Goal: Find contact information: Find contact information

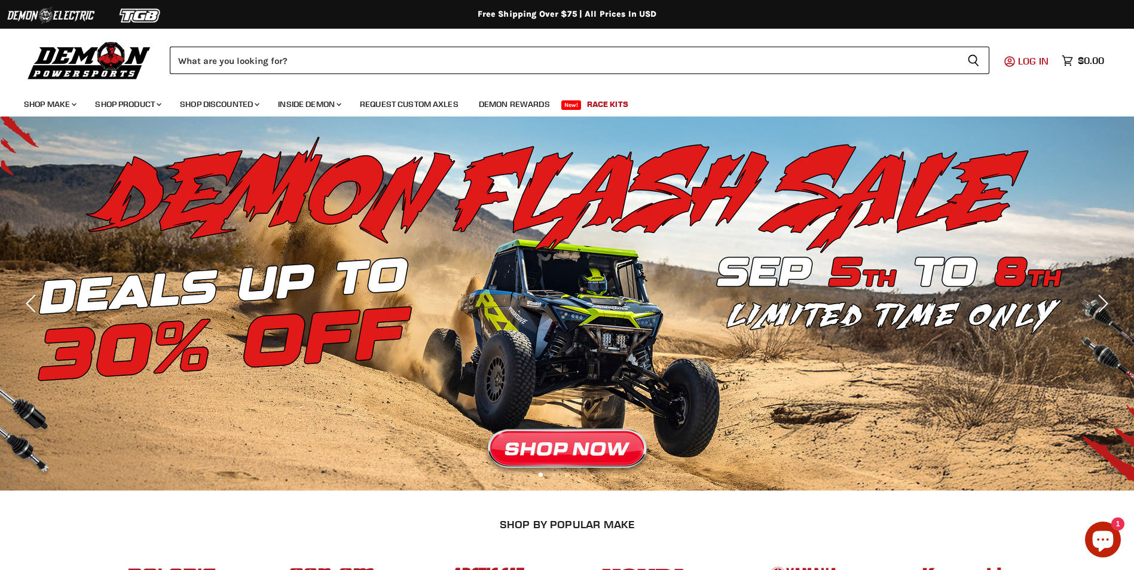
click at [1032, 59] on span "Log in" at bounding box center [1033, 61] width 30 height 12
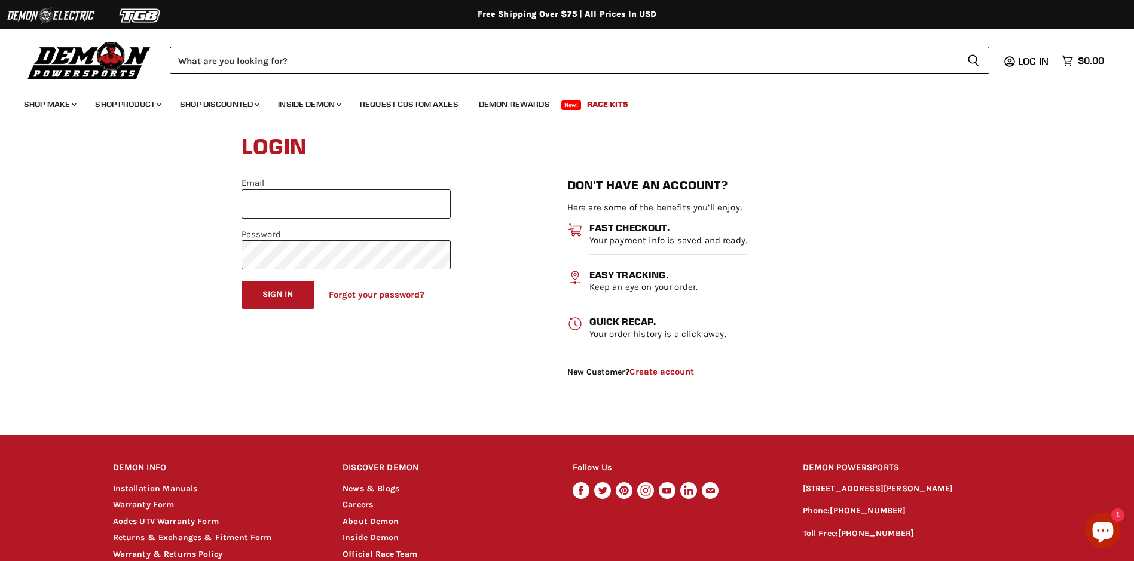
click at [283, 205] on input "Email" at bounding box center [346, 204] width 209 height 29
click at [296, 205] on input "Email" at bounding box center [346, 204] width 209 height 29
type input "**********"
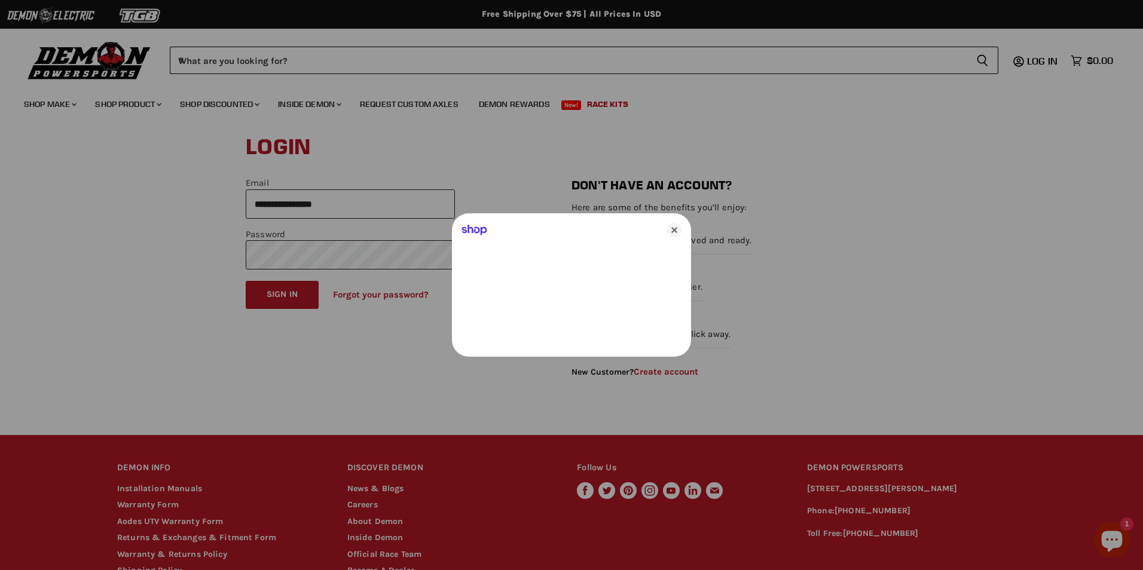
drag, startPoint x: 744, startPoint y: 242, endPoint x: 719, endPoint y: 231, distance: 27.0
click at [744, 239] on div at bounding box center [571, 285] width 1143 height 570
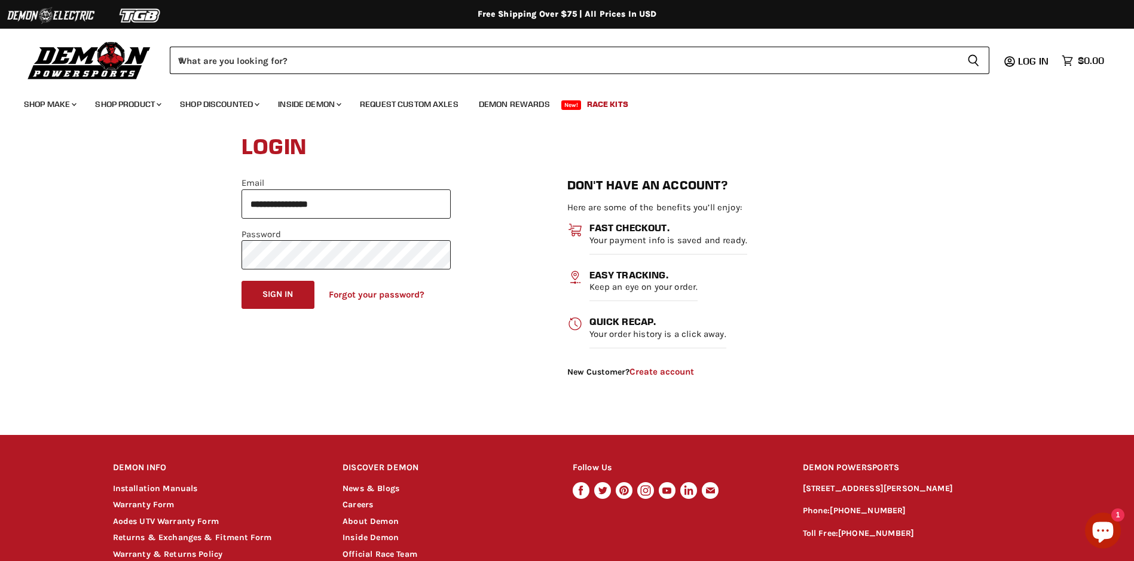
click at [242, 281] on button "Sign in" at bounding box center [278, 295] width 73 height 28
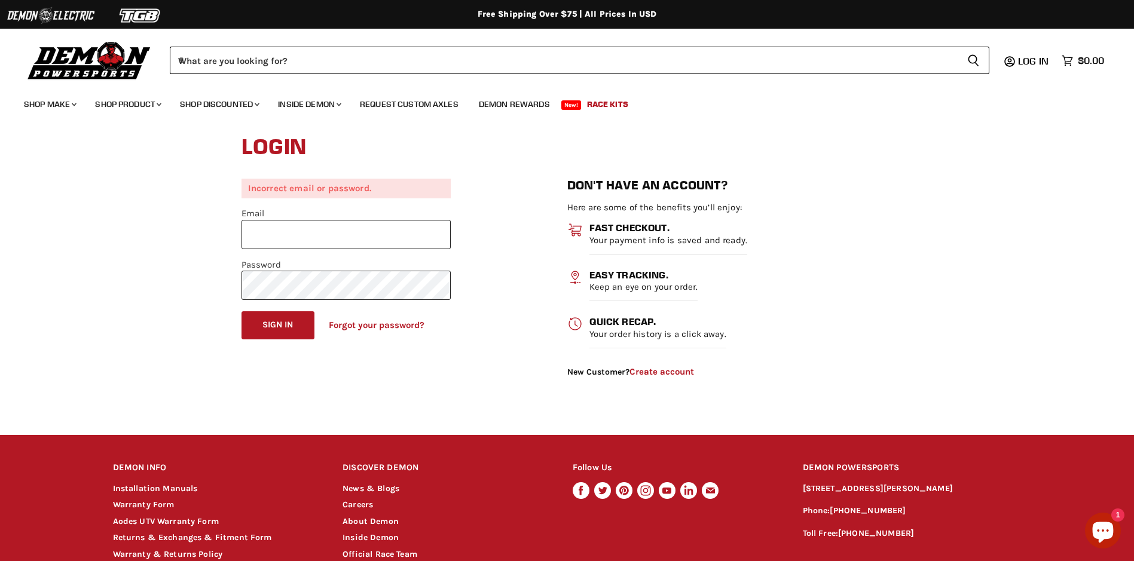
click at [264, 236] on input "Email" at bounding box center [346, 234] width 209 height 29
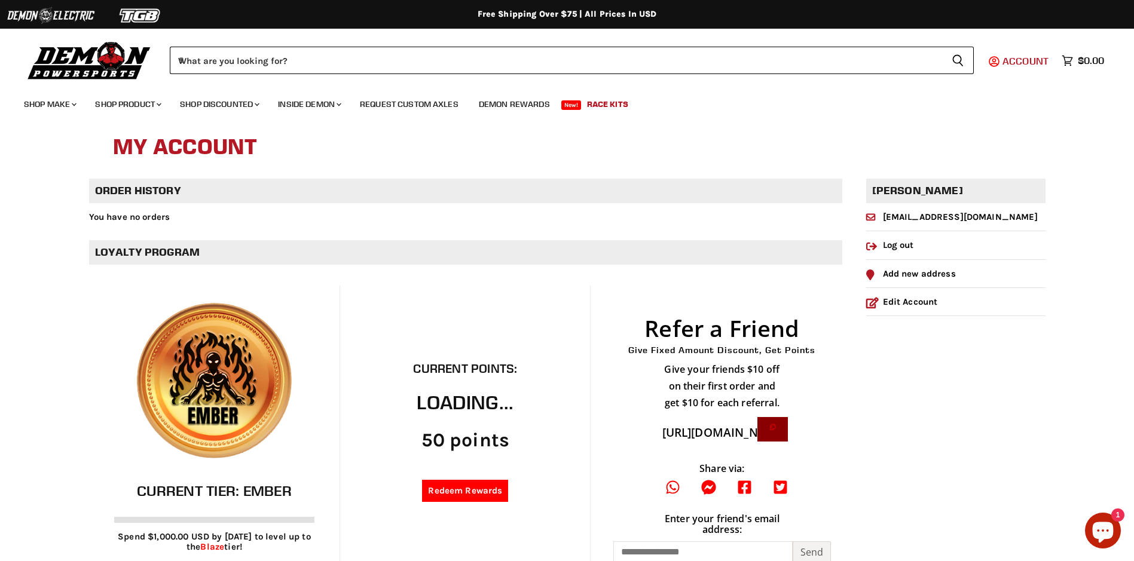
click at [1024, 63] on span "Account" at bounding box center [1026, 61] width 46 height 12
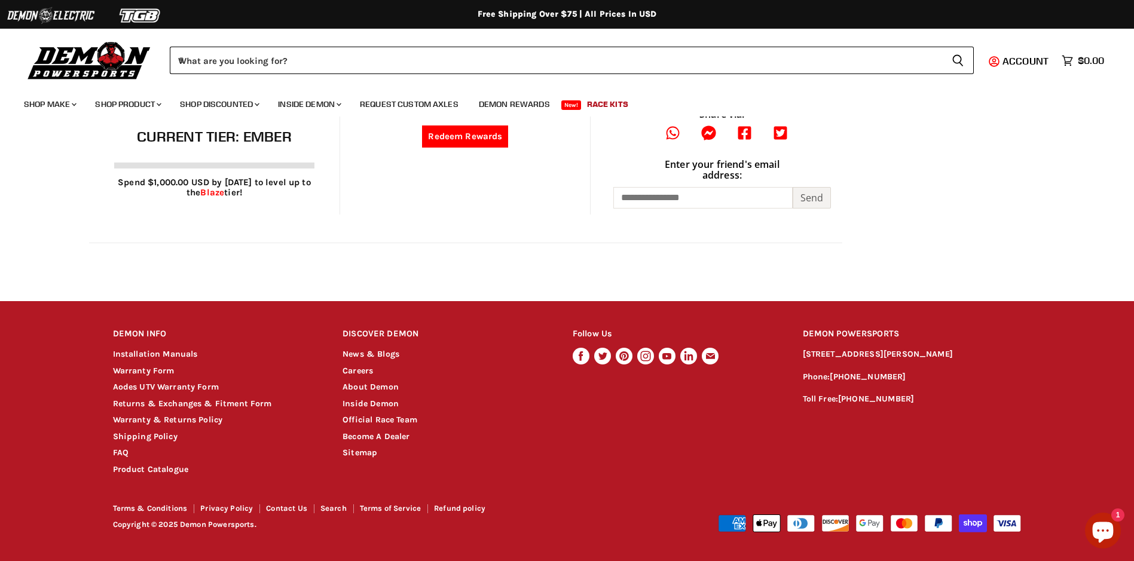
scroll to position [363, 0]
click at [292, 509] on link "Contact Us" at bounding box center [286, 508] width 41 height 9
